Goal: Complete application form

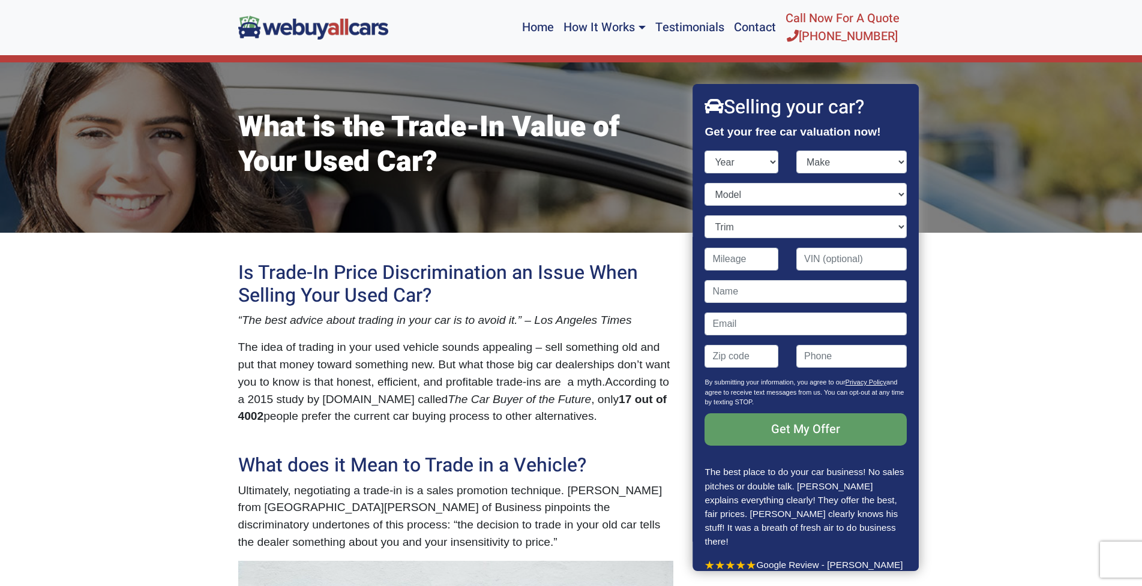
select select "2001"
click at [705, 151] on select "Year [DATE] 2025 2024 2023 2022 2021 2020 2019 2018 2017 2016 2015 2014 2013 20…" at bounding box center [742, 162] width 74 height 23
click at [903, 163] on select "Make Acura Aston [PERSON_NAME] Audi Bentley BMW Buick Cadillac Chevrolet Chrysl…" at bounding box center [851, 162] width 110 height 23
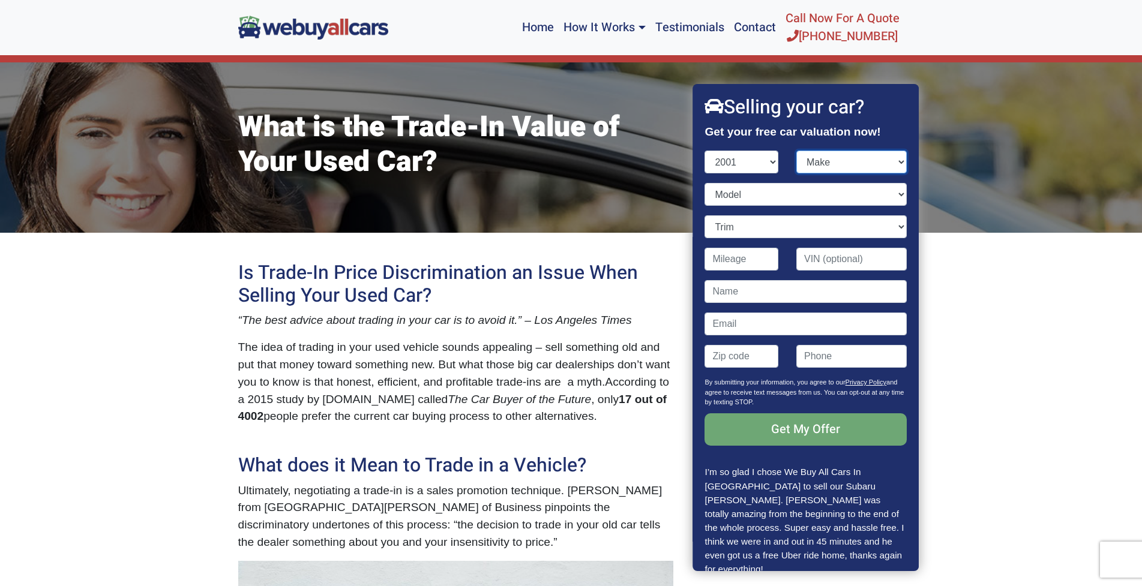
select select "Toyota"
click at [796, 151] on select "Make Acura Aston [PERSON_NAME] Audi Bentley BMW Buick Cadillac Chevrolet Chrysl…" at bounding box center [851, 162] width 110 height 23
click at [858, 191] on select "Model 4Runner Avalon Camry Camry Solara Celica Corolla ECHO Highlander Land Cru…" at bounding box center [806, 194] width 202 height 23
select select "Highlander"
click at [705, 183] on select "Model 4Runner Avalon Camry Camry Solara Celica Corolla ECHO Highlander Land Cru…" at bounding box center [806, 194] width 202 height 23
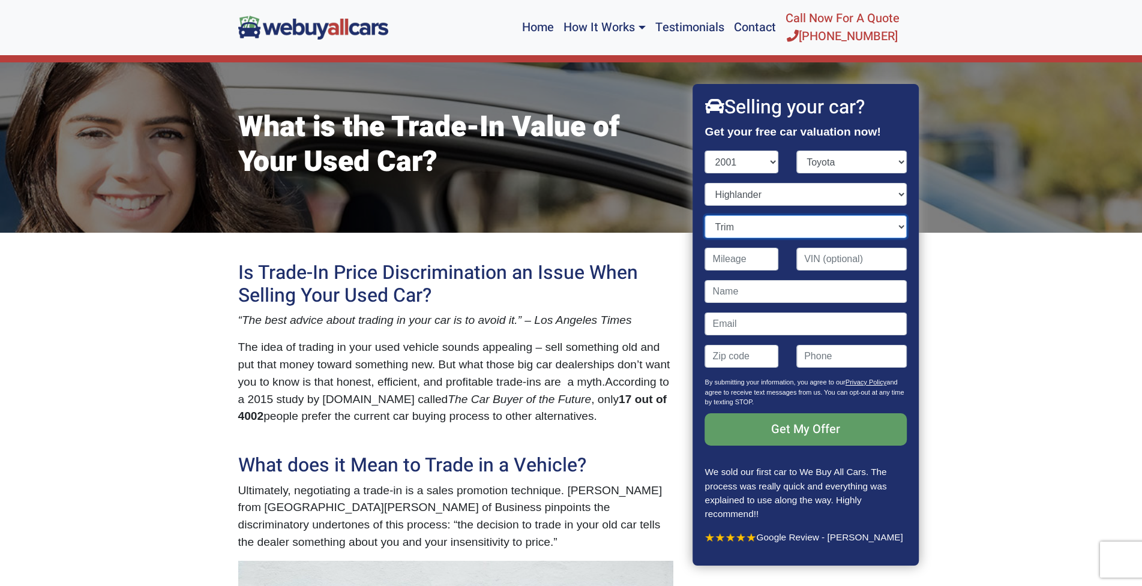
click at [898, 225] on select "Trim 2WD 4dr SUV (2.4L 4cyl) 4WD 4dr SUV (2.4L 4cyl) V6 2WD 4dr SUV (3.0L 6cyl)…" at bounding box center [806, 226] width 202 height 23
select select "4WD 4dr SUV (2.4L 4cyl)"
click at [705, 215] on select "Trim 2WD 4dr SUV (2.4L 4cyl) 4WD 4dr SUV (2.4L 4cyl) V6 2WD 4dr SUV (3.0L 6cyl)…" at bounding box center [806, 226] width 202 height 23
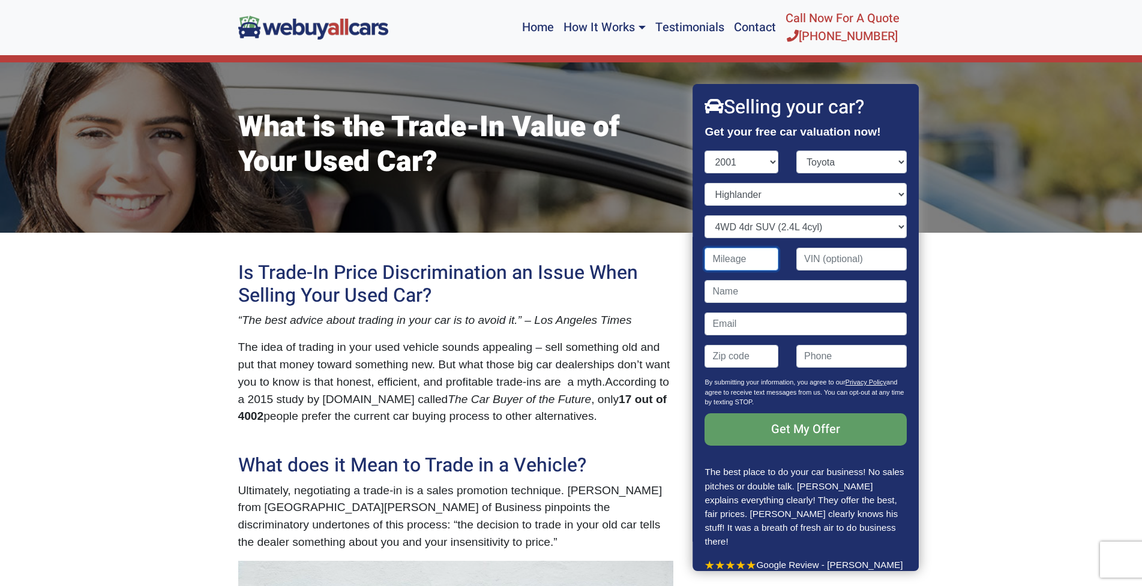
click at [763, 259] on input "Contact form" at bounding box center [742, 259] width 74 height 23
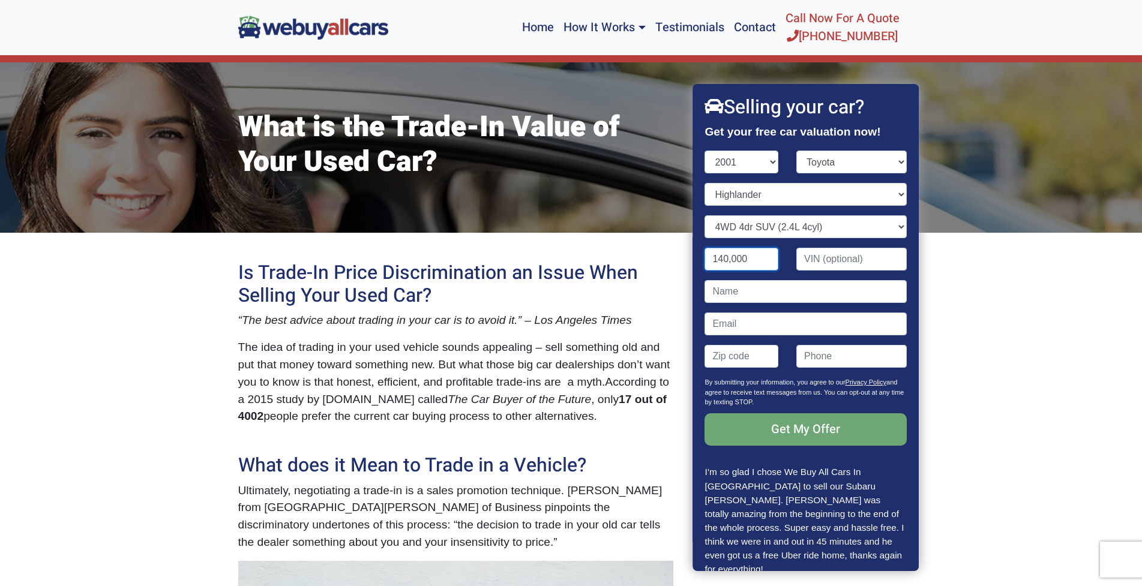
type input "140,000"
click at [782, 433] on input "Get My Offer" at bounding box center [806, 430] width 202 height 32
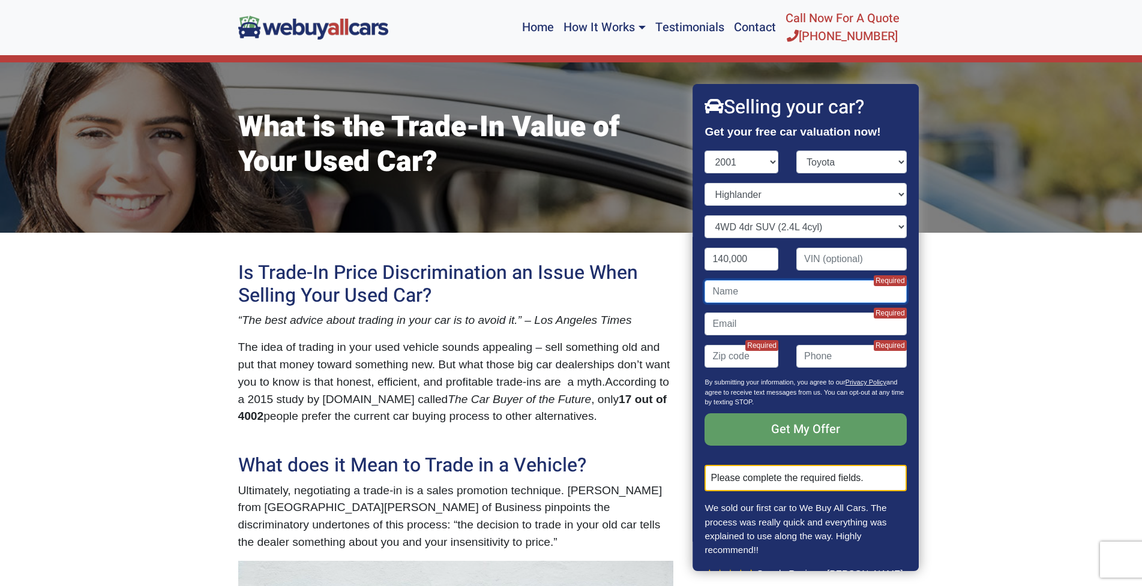
click at [786, 293] on input "Contact form" at bounding box center [806, 291] width 202 height 23
type input "[PERSON_NAME]"
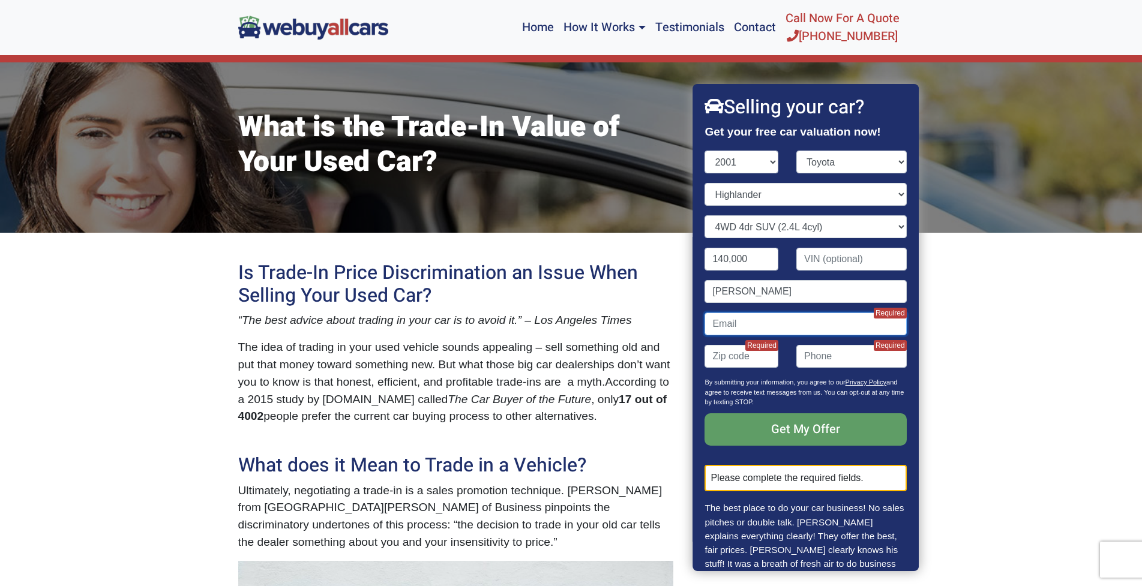
type input "[PERSON_NAME][EMAIL_ADDRESS][DOMAIN_NAME]"
type input "08091"
type input "8567680800"
click at [870, 327] on input "[PERSON_NAME][EMAIL_ADDRESS][DOMAIN_NAME]" at bounding box center [806, 324] width 202 height 23
drag, startPoint x: 830, startPoint y: 320, endPoint x: 603, endPoint y: 334, distance: 227.9
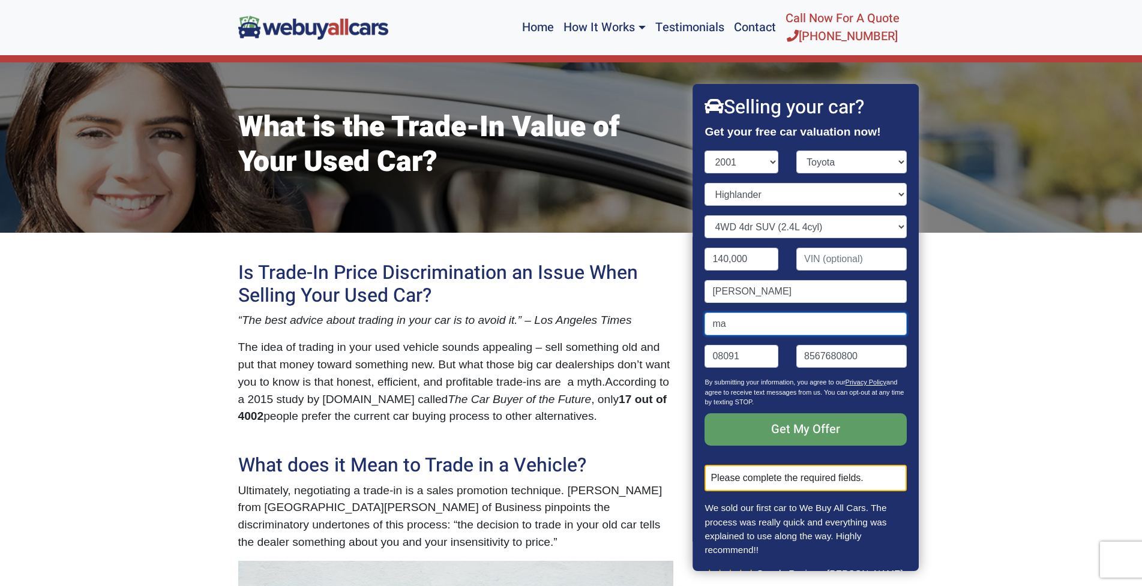
type input "m"
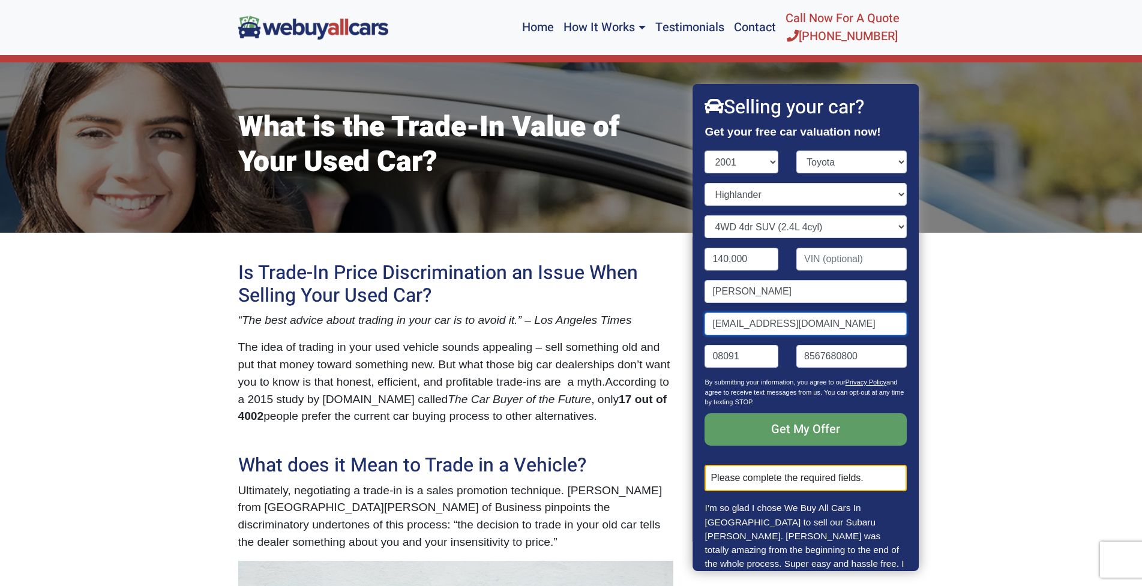
type input "[EMAIL_ADDRESS][DOMAIN_NAME]"
click at [871, 361] on input "8567680800" at bounding box center [851, 356] width 110 height 23
drag, startPoint x: 871, startPoint y: 361, endPoint x: 751, endPoint y: 360, distance: 120.0
click at [751, 360] on div "08091 8567680800" at bounding box center [806, 361] width 220 height 32
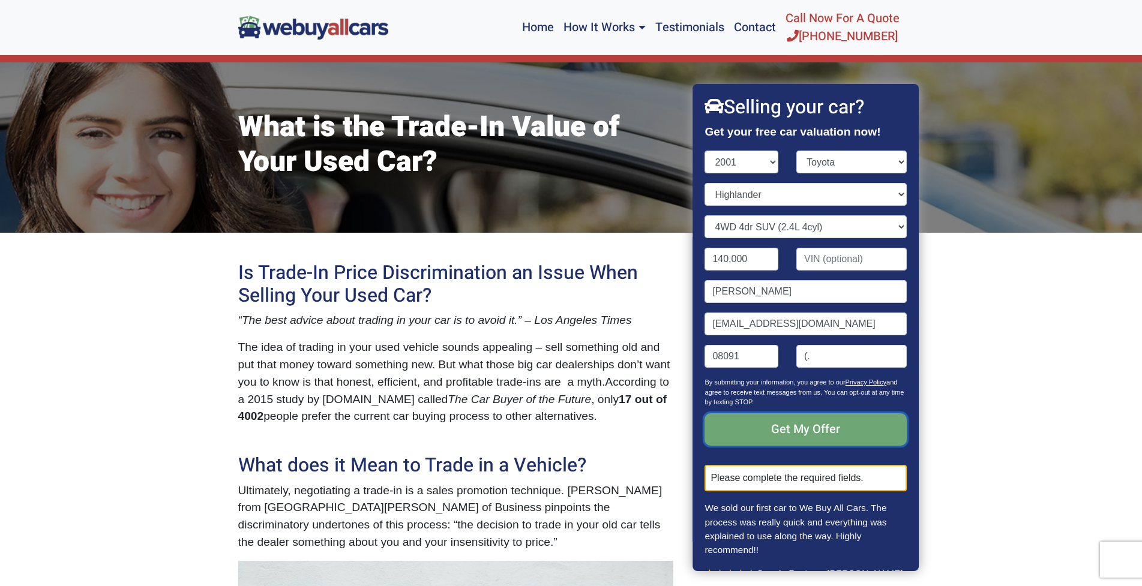
click at [783, 434] on input "Get My Offer" at bounding box center [806, 430] width 202 height 32
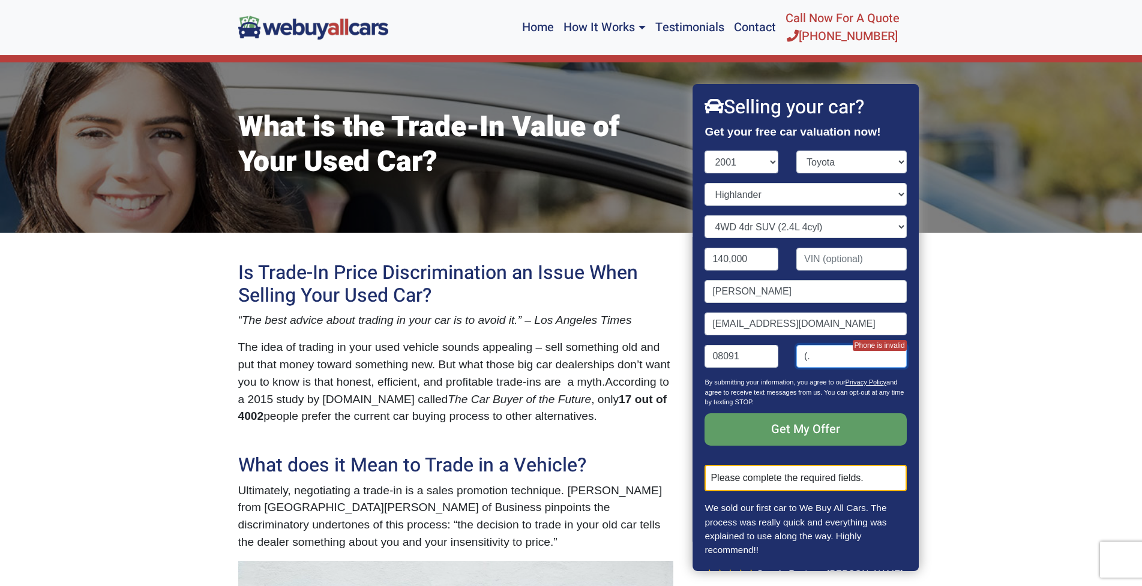
type input "(."
drag, startPoint x: 831, startPoint y: 362, endPoint x: 769, endPoint y: 362, distance: 61.8
click at [787, 360] on div "(. Phone is invalid" at bounding box center [851, 361] width 128 height 32
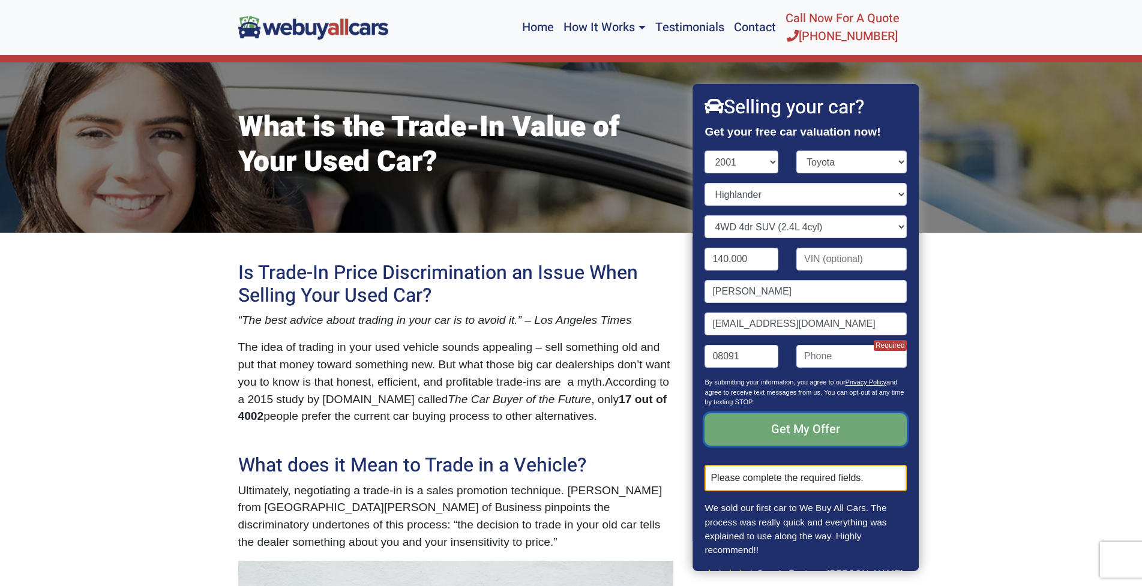
click at [764, 425] on input "Get My Offer" at bounding box center [806, 430] width 202 height 32
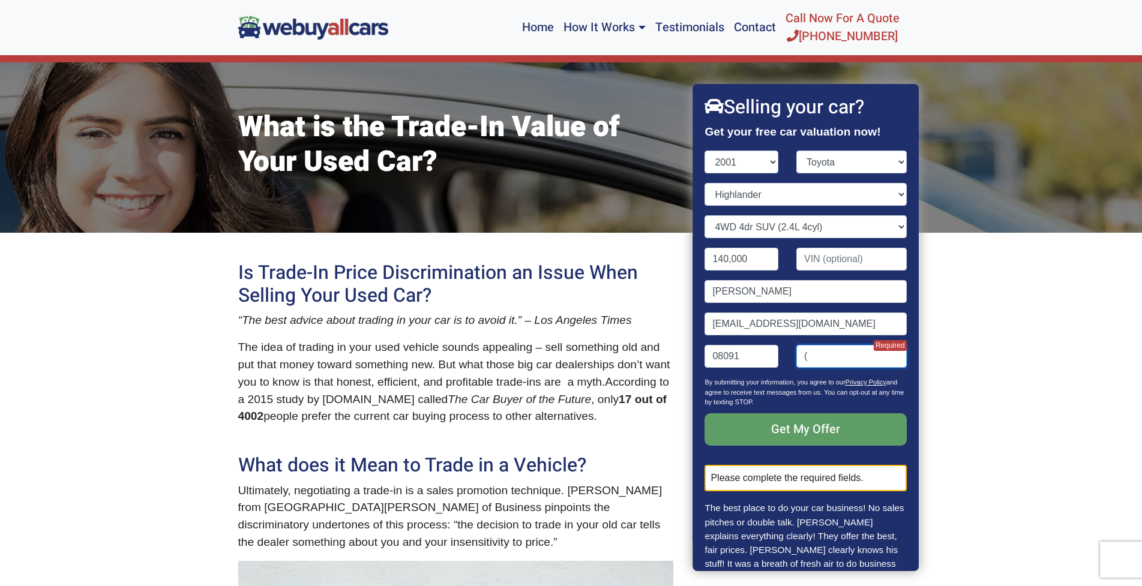
click at [838, 357] on input "(" at bounding box center [851, 356] width 110 height 23
type input "[PHONE_NUMBER]"
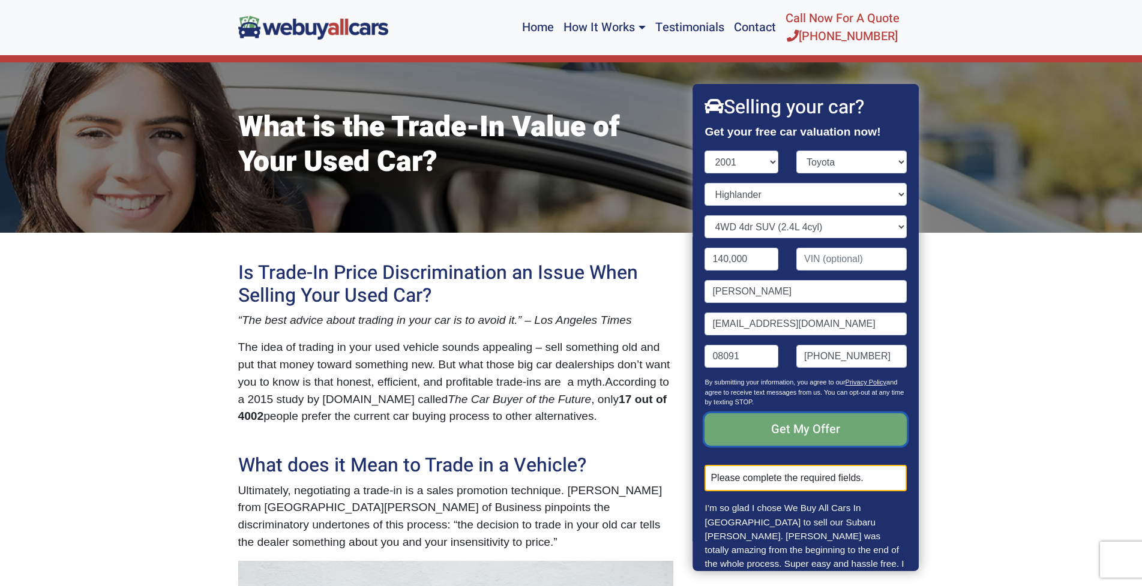
click at [832, 426] on input "Get My Offer" at bounding box center [806, 430] width 202 height 32
